Goal: Register for event/course

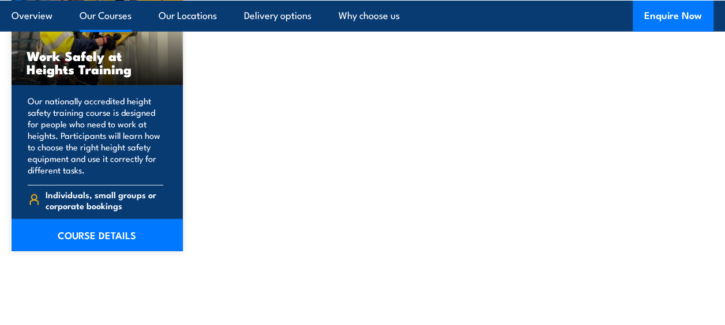
scroll to position [1580, 0]
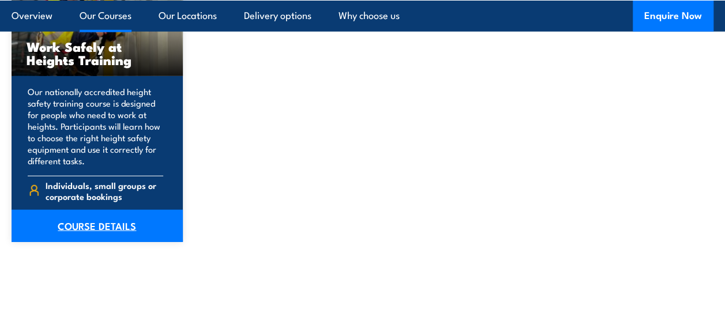
click at [152, 235] on link "COURSE DETAILS" at bounding box center [97, 226] width 171 height 32
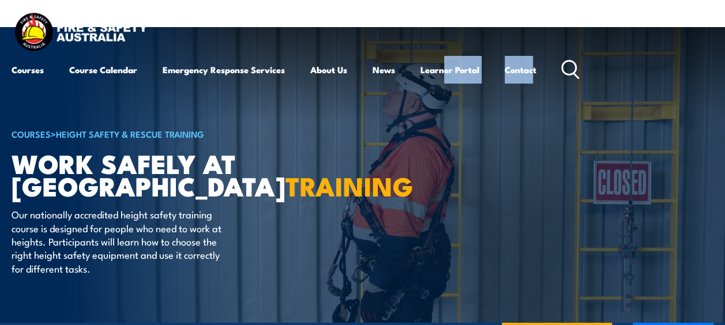
drag, startPoint x: 537, startPoint y: 44, endPoint x: 452, endPoint y: -56, distance: 132.1
click at [452, 0] on html "Courses Course Calendar Emergency Response Services Services Overview Emergency…" at bounding box center [362, 162] width 725 height 325
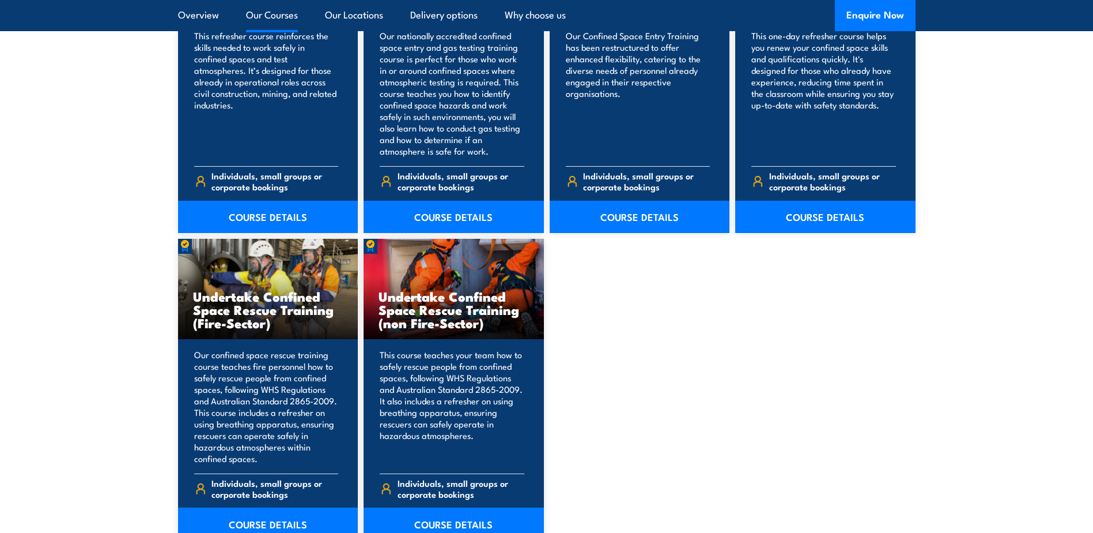
scroll to position [1084, 0]
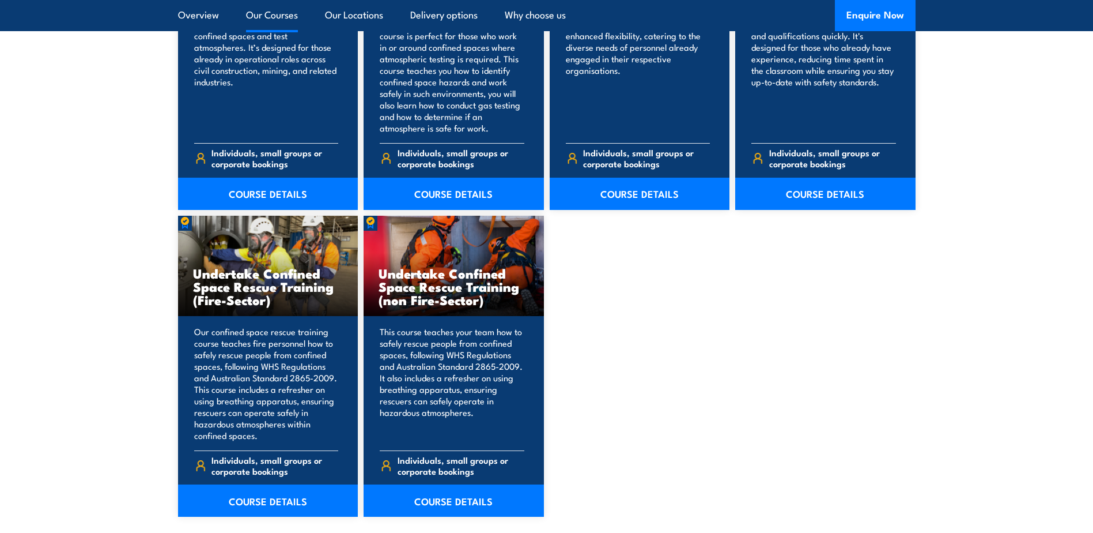
click at [649, 315] on div "Confined Space Entry & GTA Refresher – Mackay" at bounding box center [547, 207] width 738 height 620
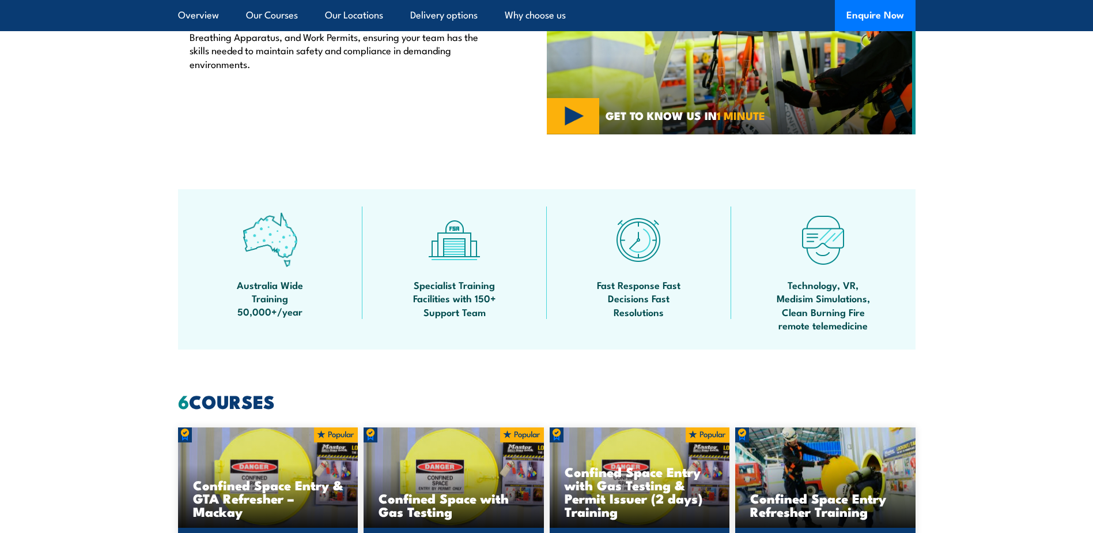
scroll to position [88, 0]
